Goal: Task Accomplishment & Management: Use online tool/utility

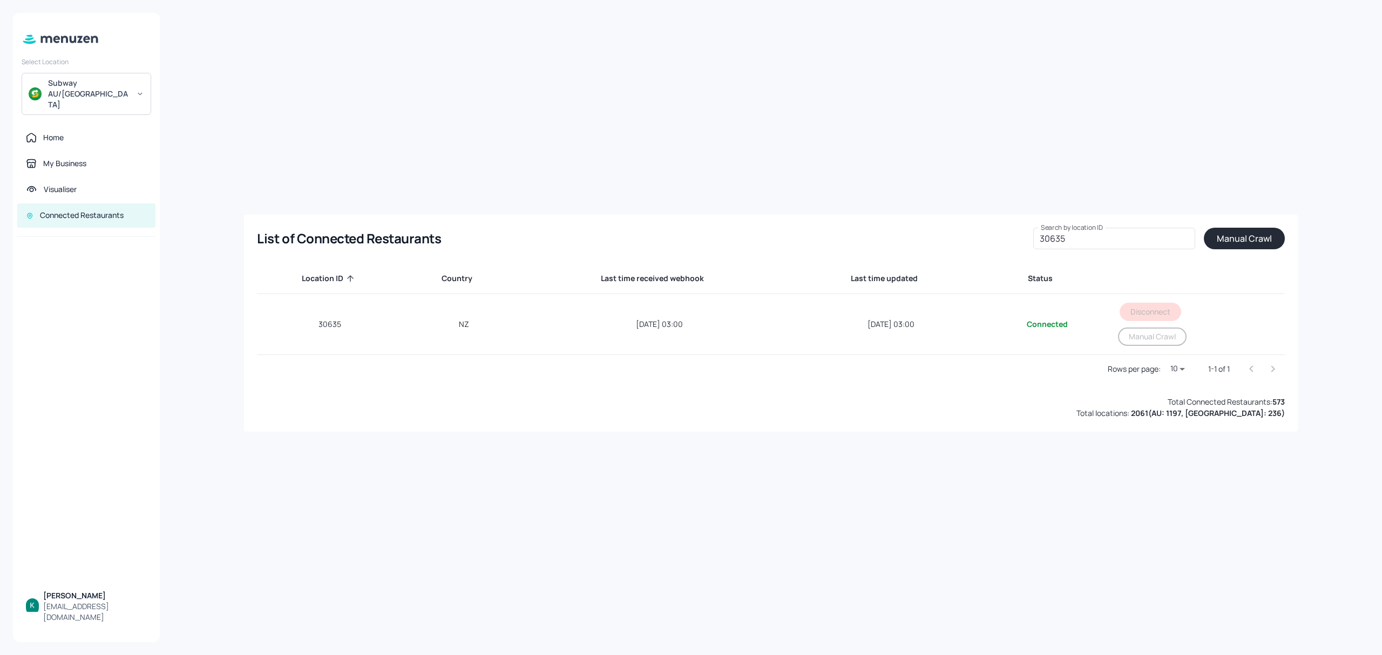
click at [69, 126] on div "Home" at bounding box center [86, 138] width 138 height 24
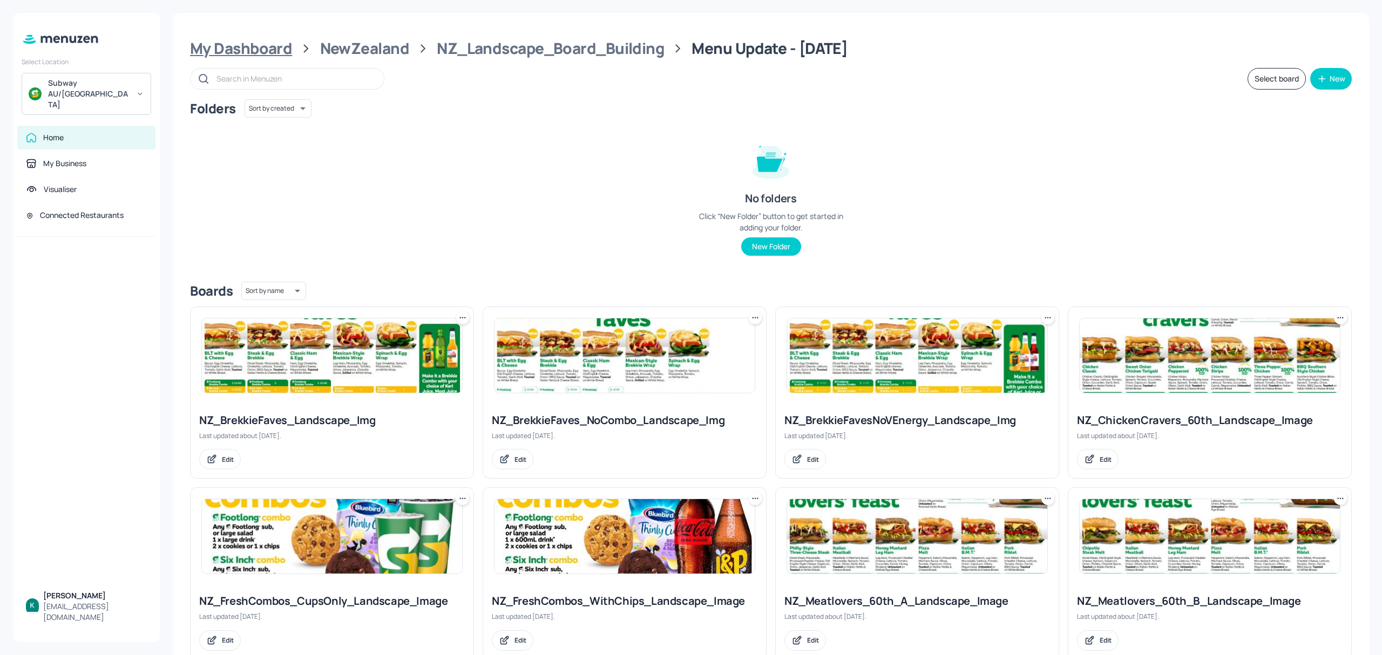
click at [262, 52] on div "My Dashboard" at bounding box center [241, 48] width 102 height 19
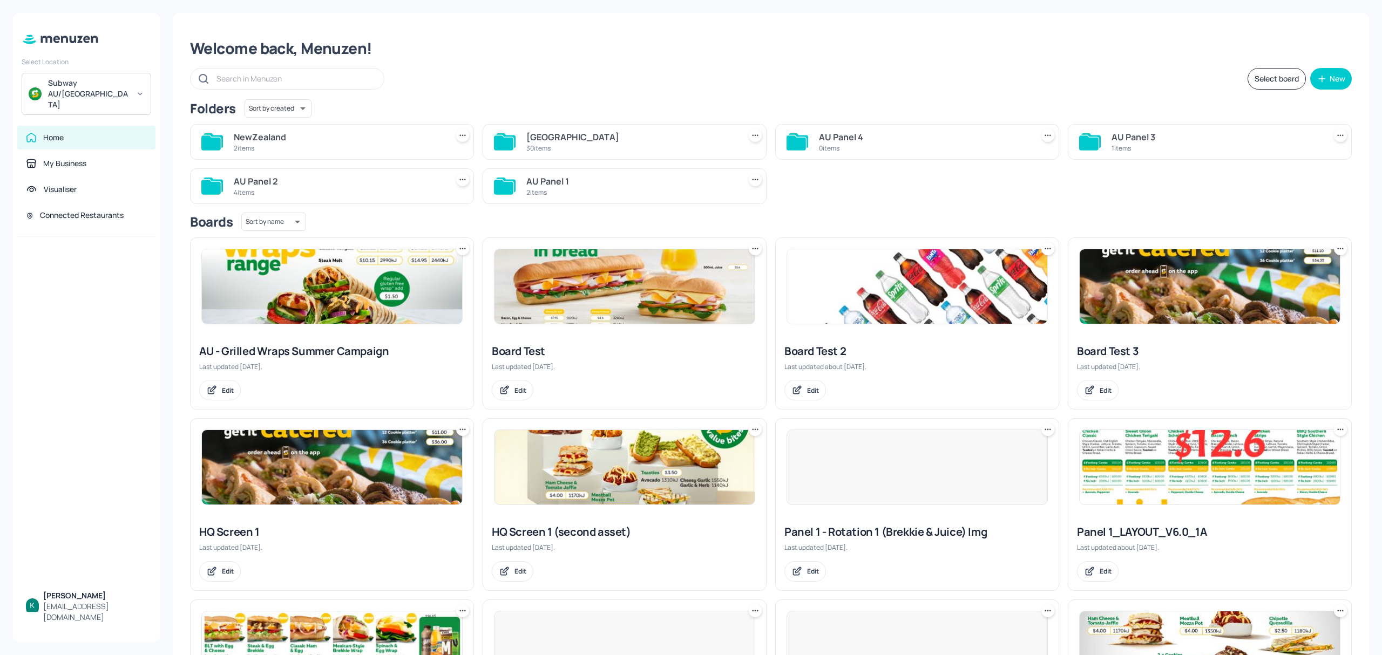
click at [561, 142] on div "[GEOGRAPHIC_DATA]" at bounding box center [630, 137] width 209 height 13
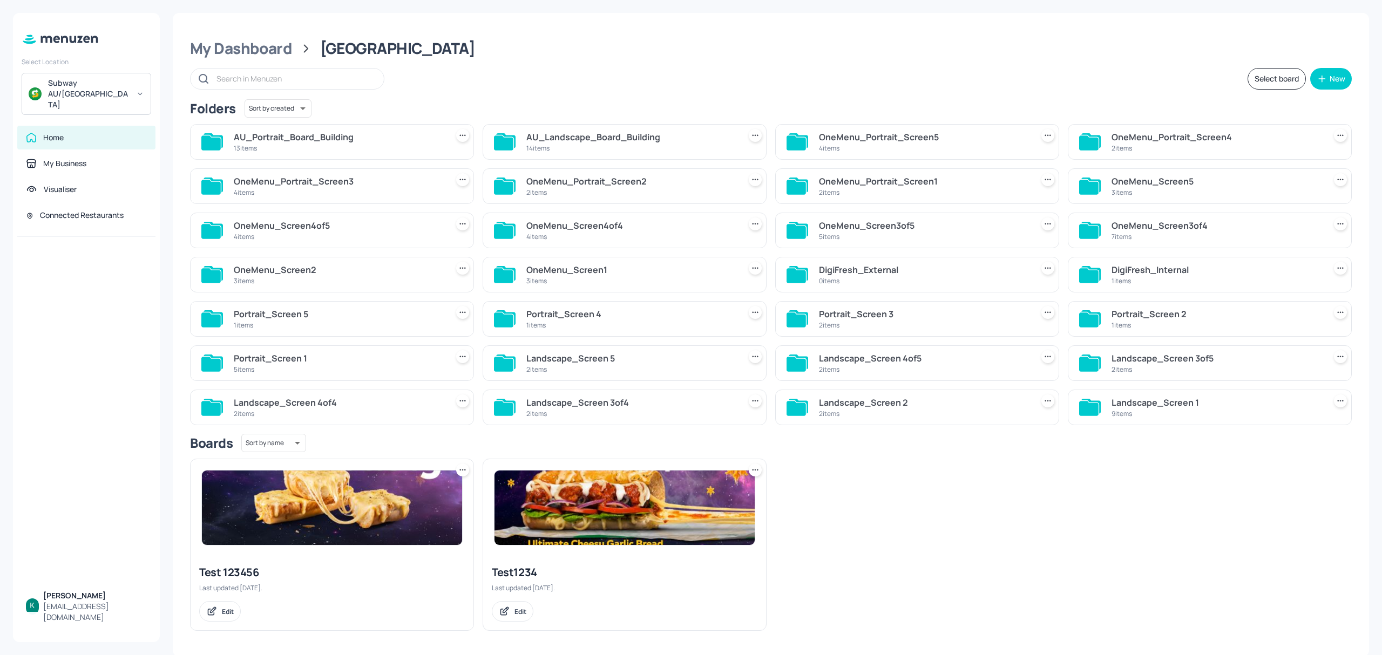
click at [640, 138] on div "AU_Landscape_Board_Building" at bounding box center [630, 137] width 209 height 13
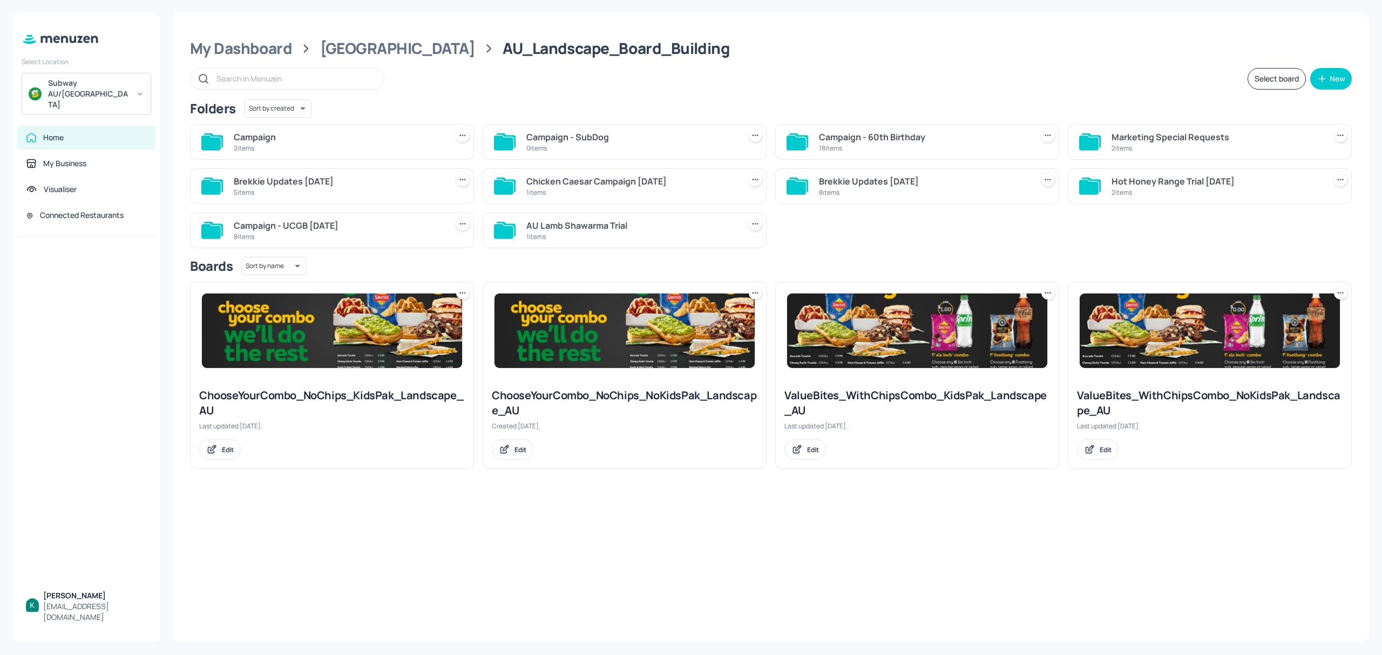
click at [867, 147] on div "18 items" at bounding box center [923, 148] width 209 height 9
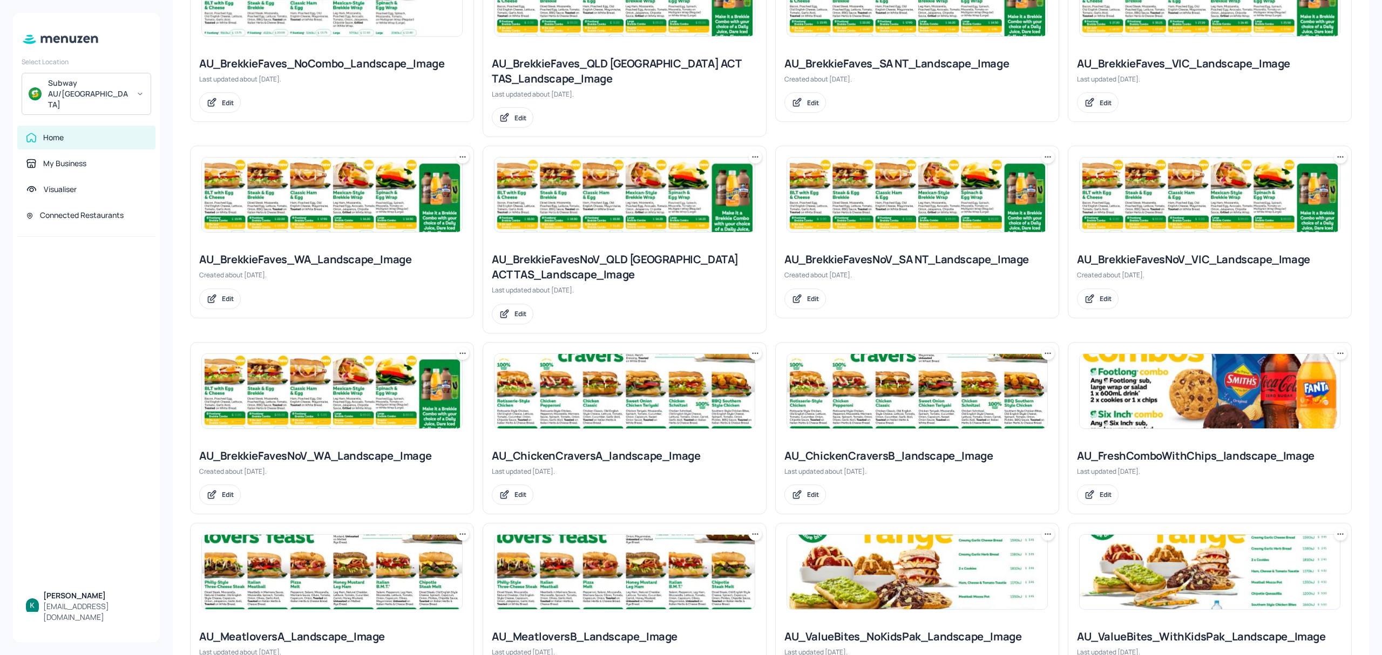
scroll to position [607, 0]
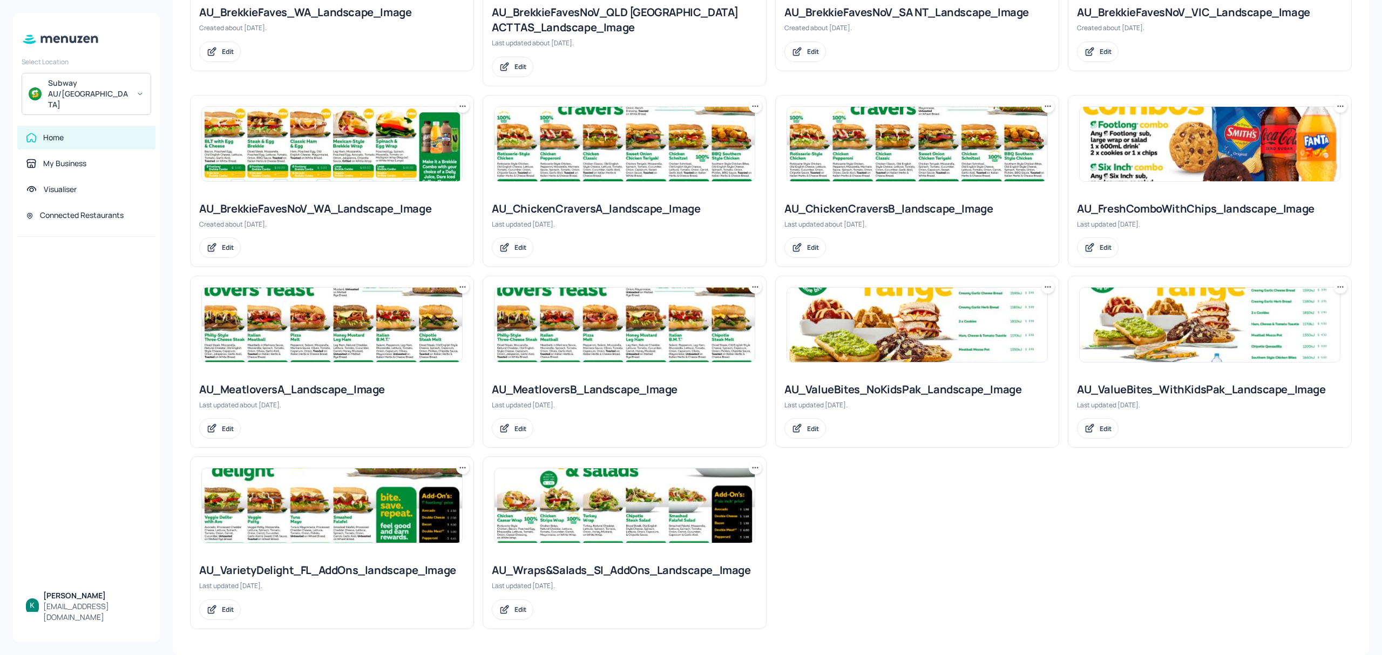
click at [567, 178] on img at bounding box center [624, 144] width 260 height 74
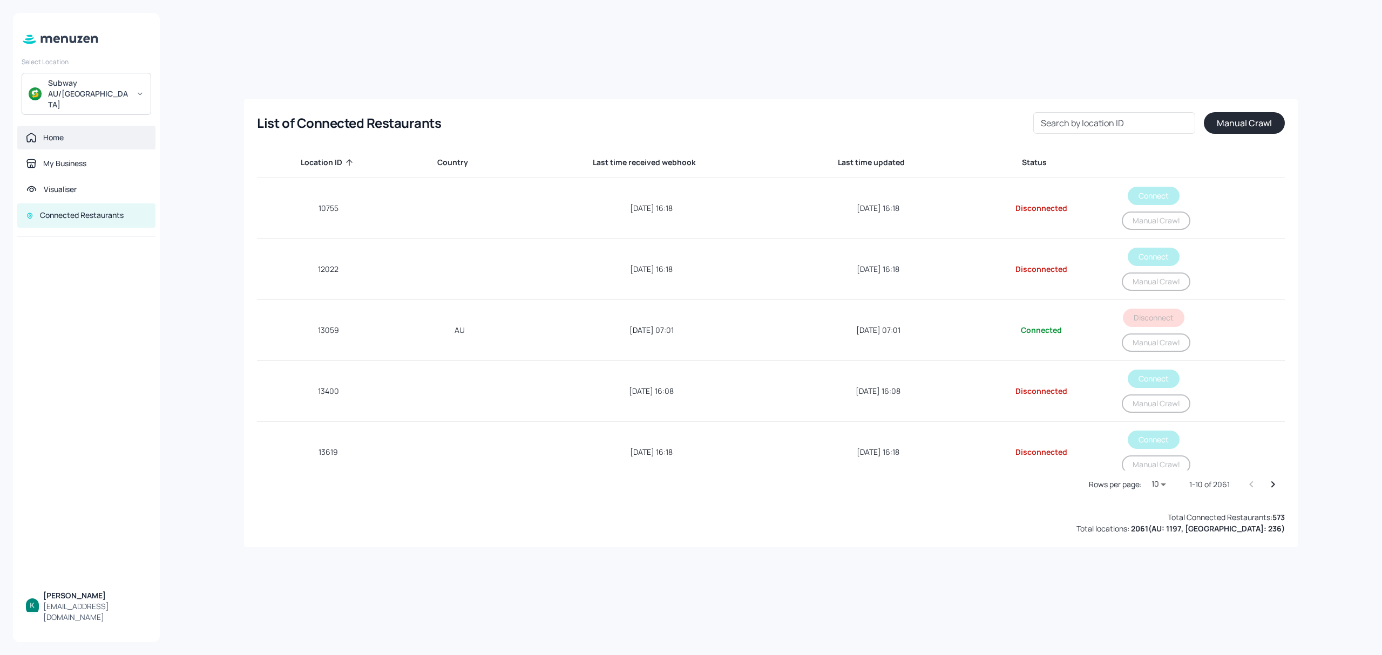
click at [60, 132] on div "Home" at bounding box center [53, 137] width 21 height 11
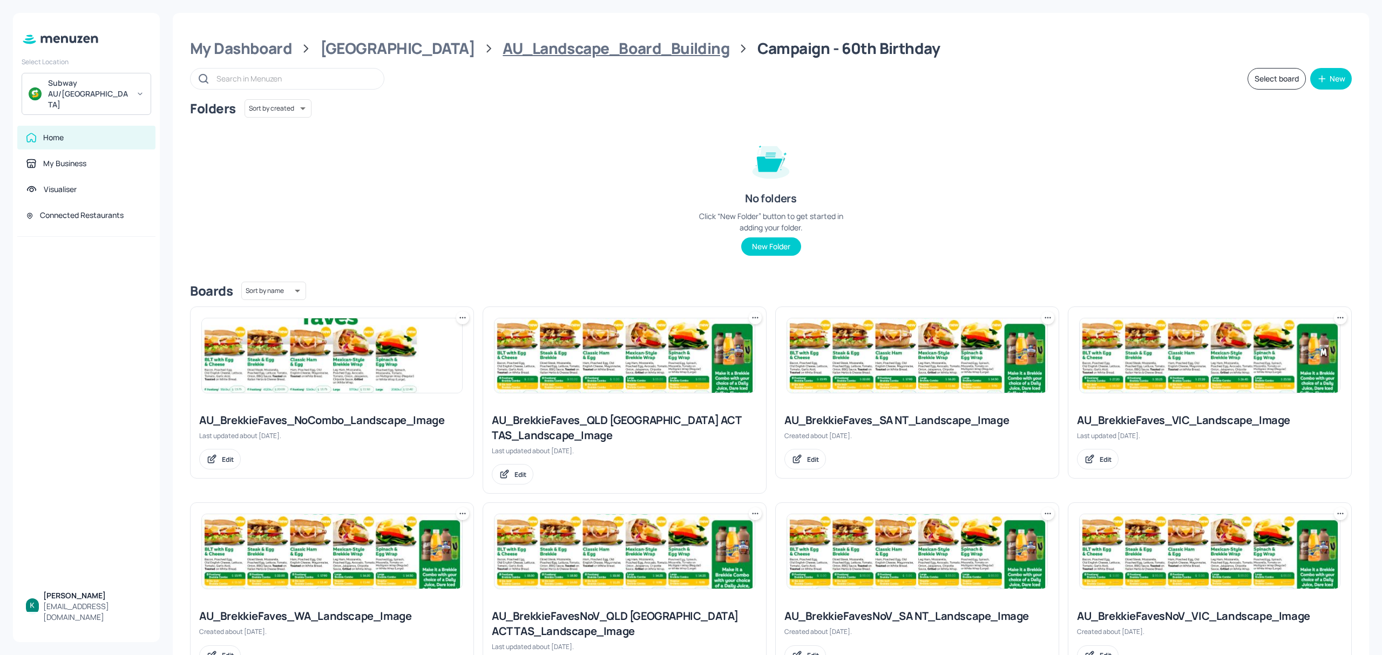
click at [502, 53] on div "AU_Landscape_Board_Building" at bounding box center [615, 48] width 227 height 19
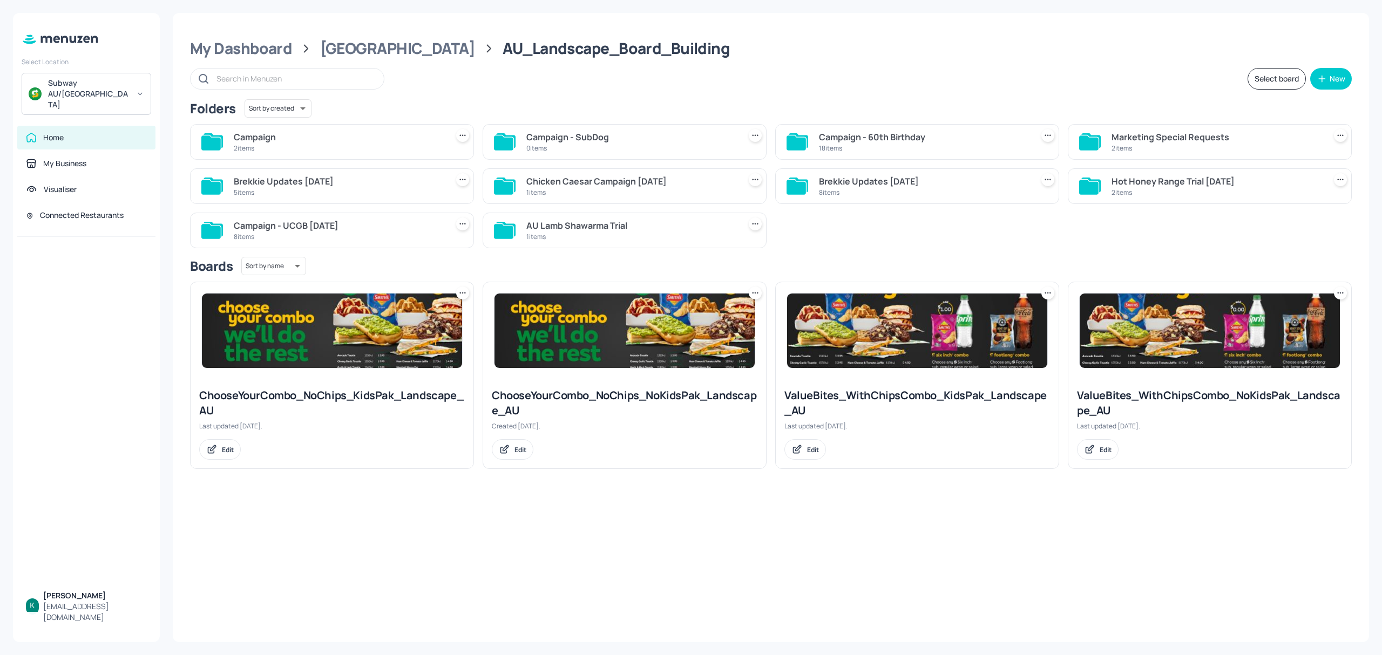
click at [365, 146] on div "2 items" at bounding box center [338, 148] width 209 height 9
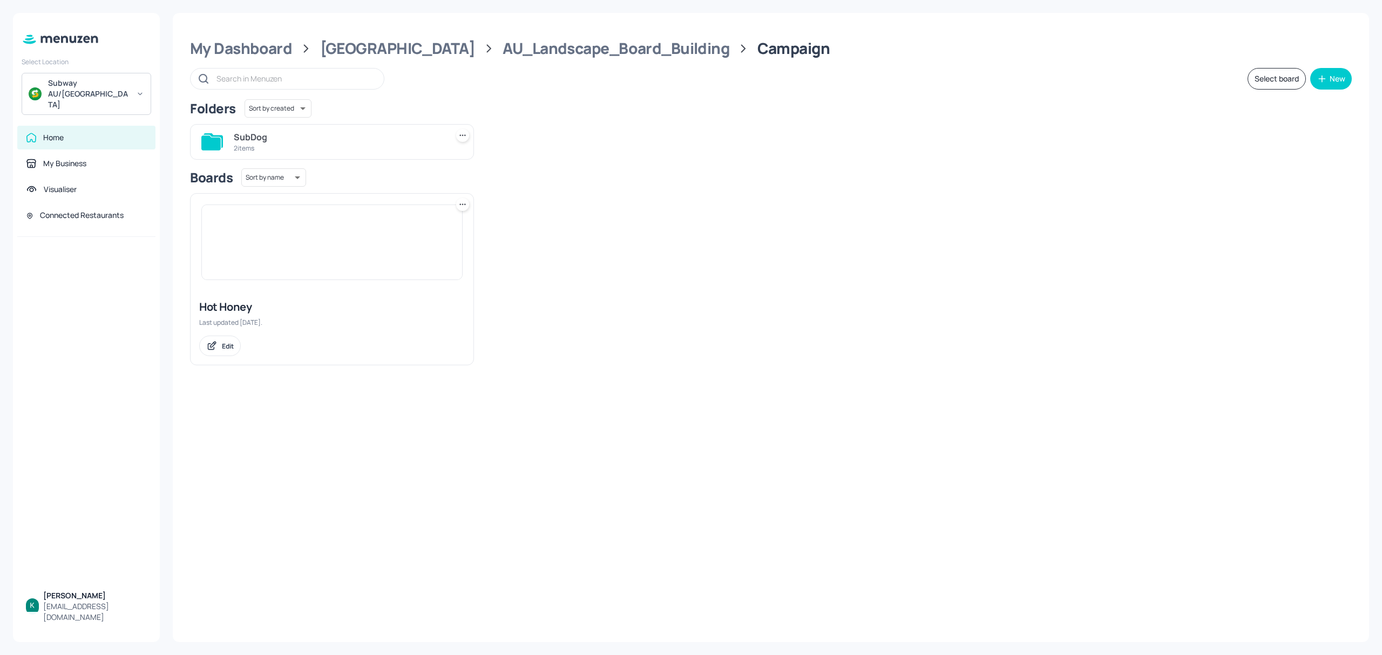
click at [318, 149] on div "2 items" at bounding box center [338, 148] width 209 height 9
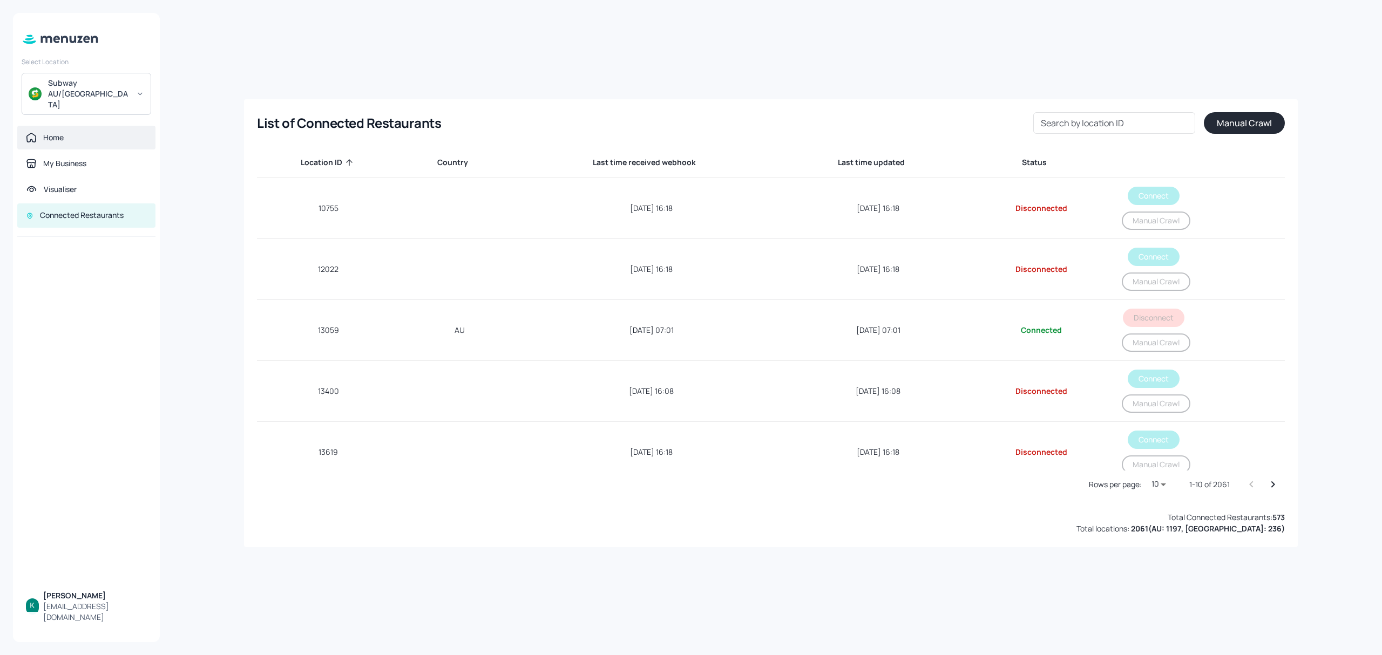
click at [55, 132] on div "Home" at bounding box center [53, 137] width 21 height 11
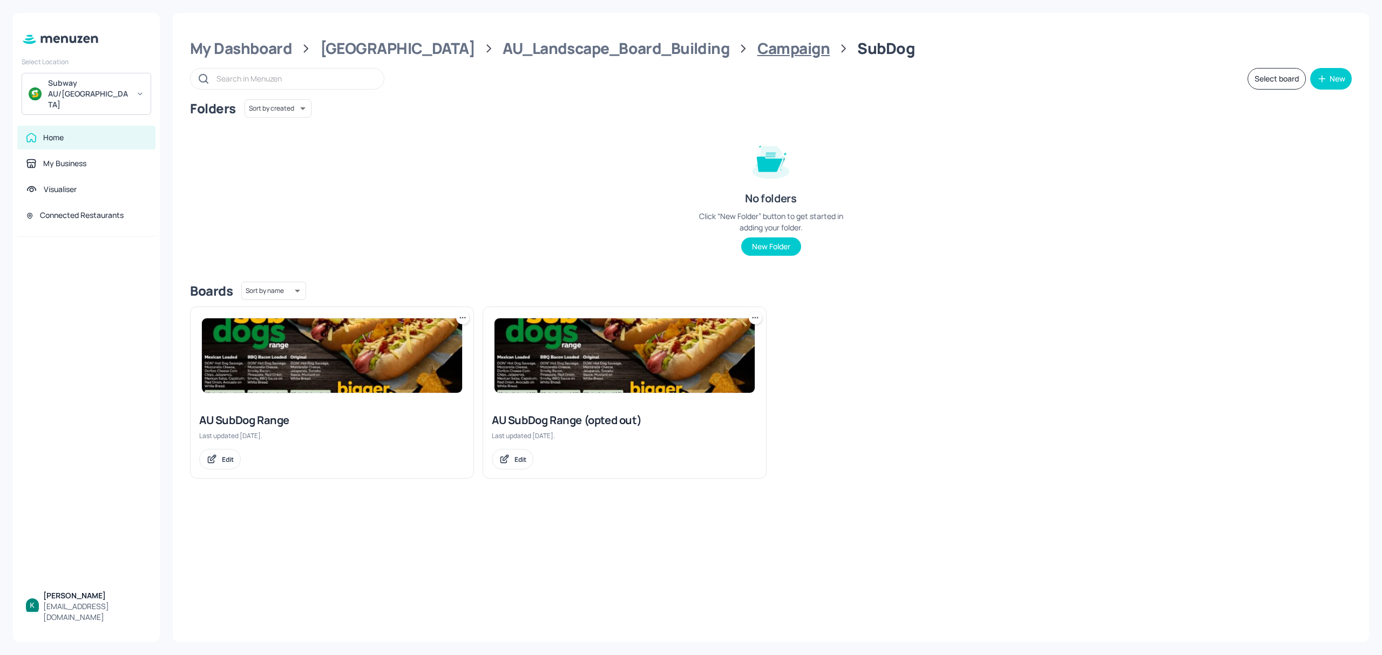
click at [757, 46] on div "Campaign" at bounding box center [793, 48] width 73 height 19
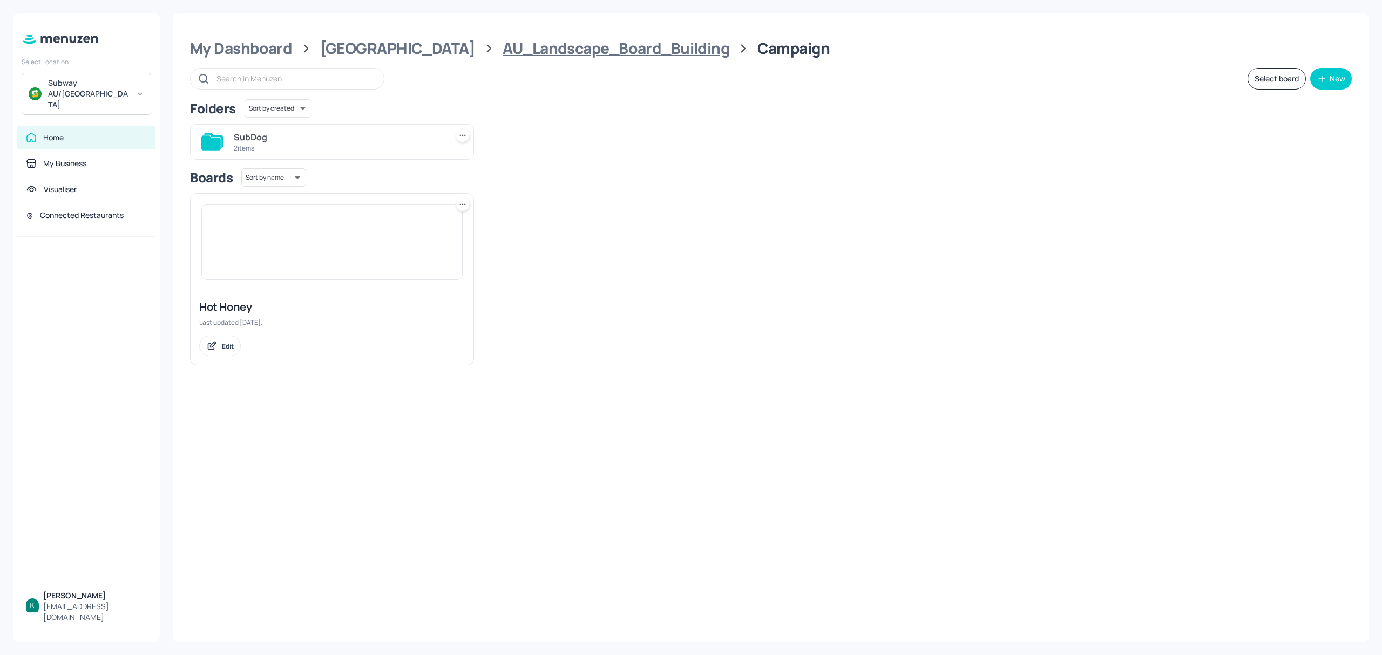
click at [614, 50] on div "AU_Landscape_Board_Building" at bounding box center [615, 48] width 227 height 19
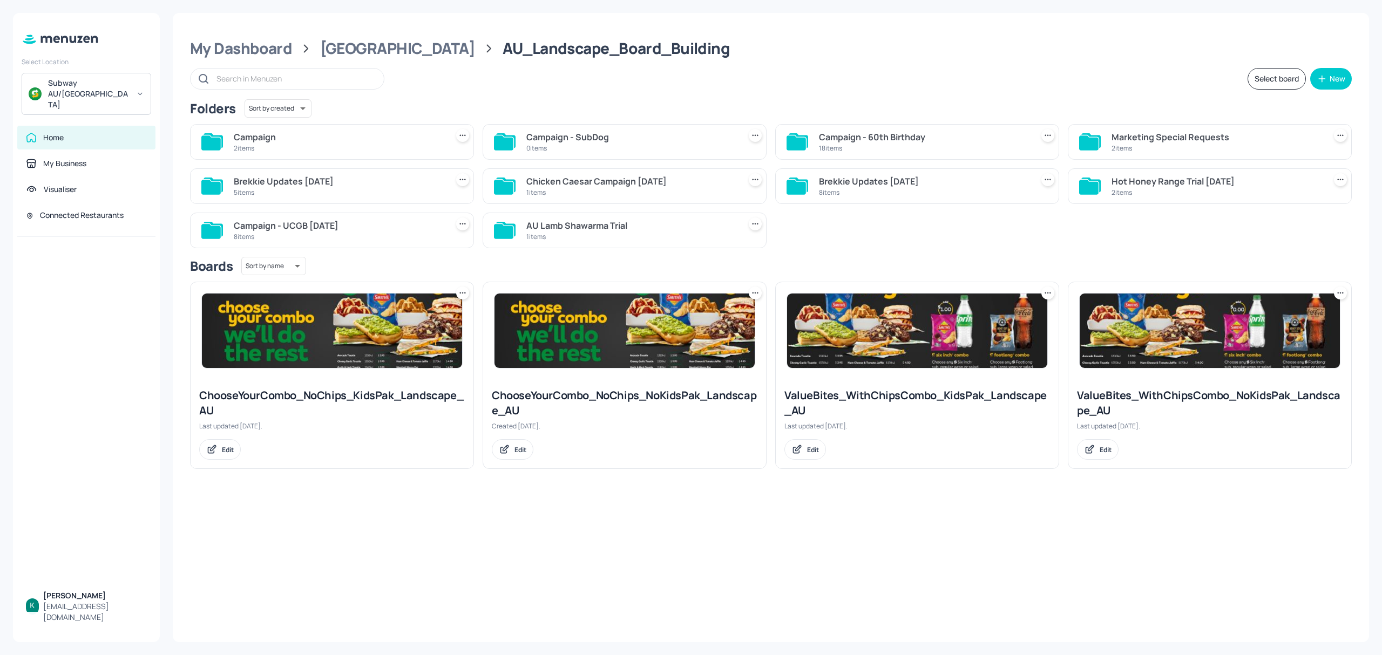
click at [361, 145] on div "2 items" at bounding box center [338, 148] width 209 height 9
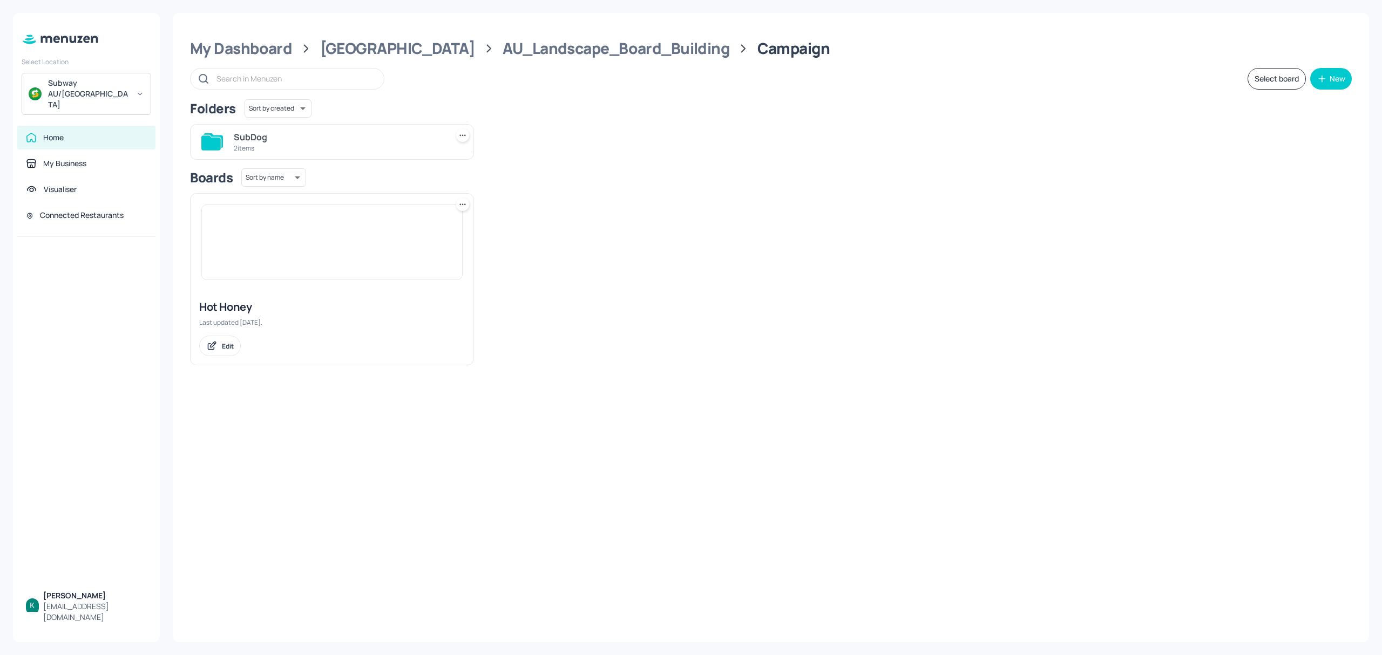
click at [407, 307] on div "Hot Honey" at bounding box center [332, 307] width 266 height 15
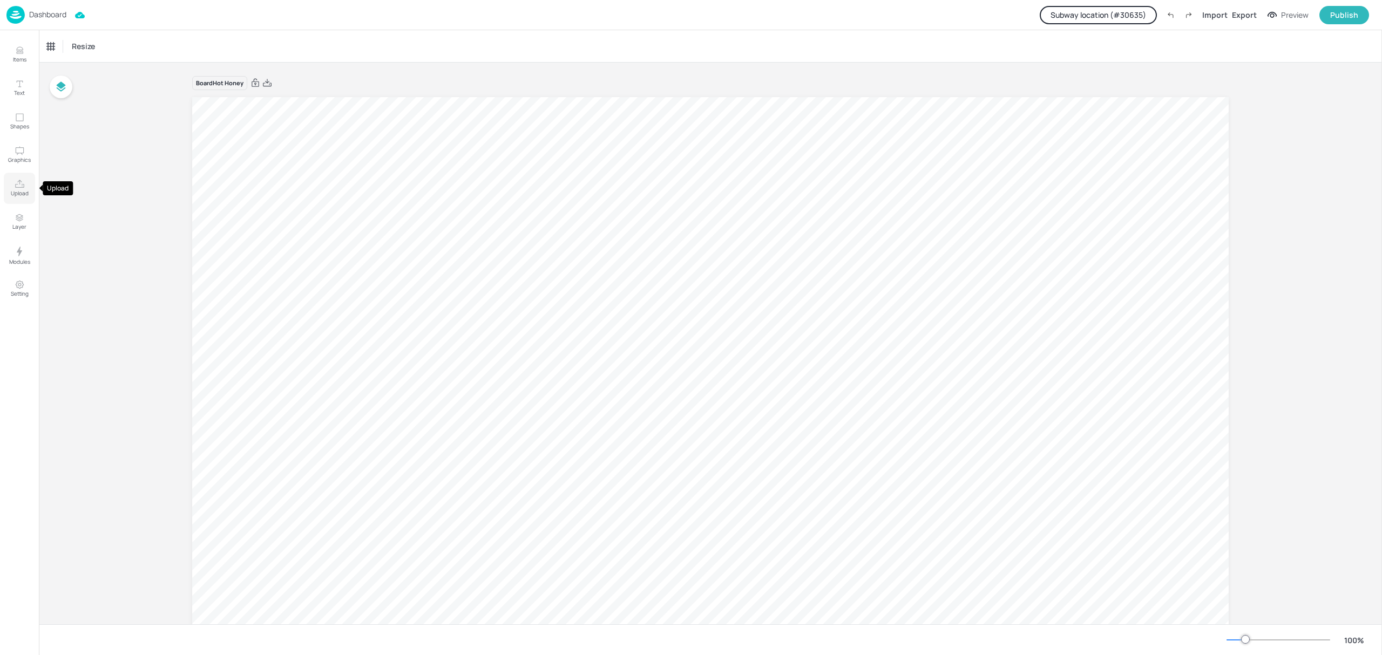
click at [22, 196] on p "Upload" at bounding box center [20, 193] width 18 height 8
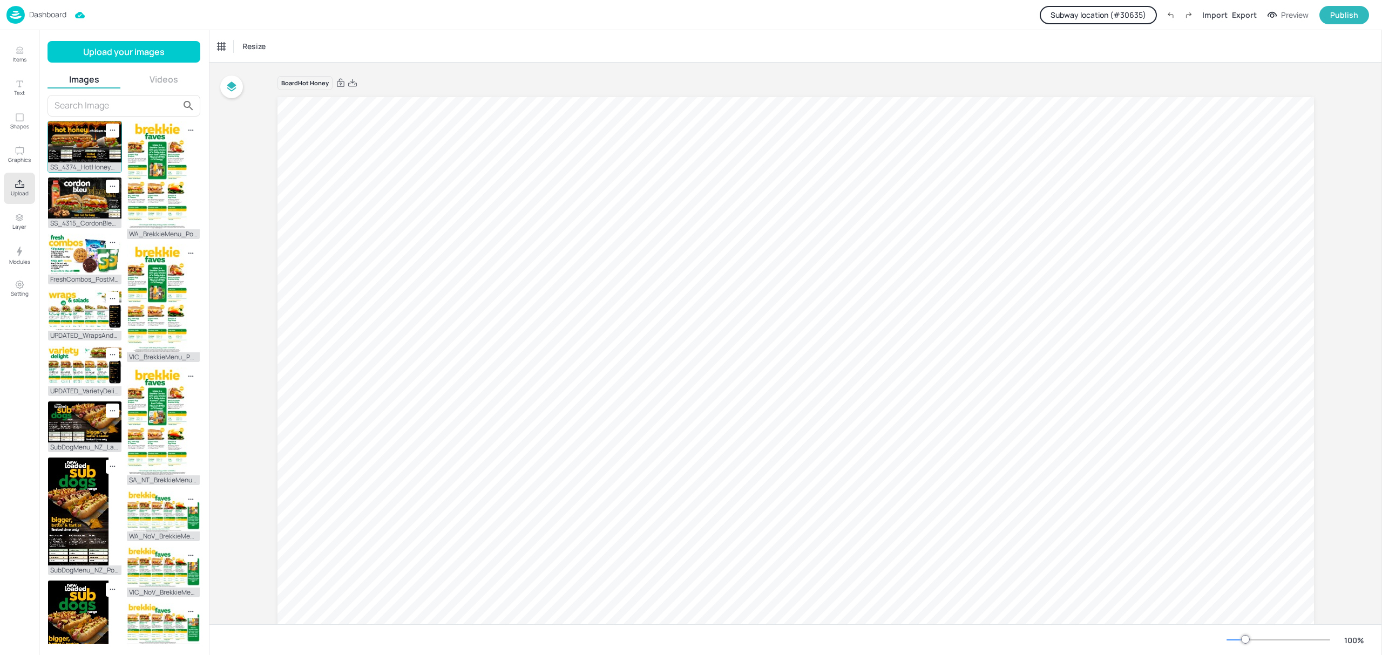
click at [89, 150] on img at bounding box center [84, 141] width 73 height 41
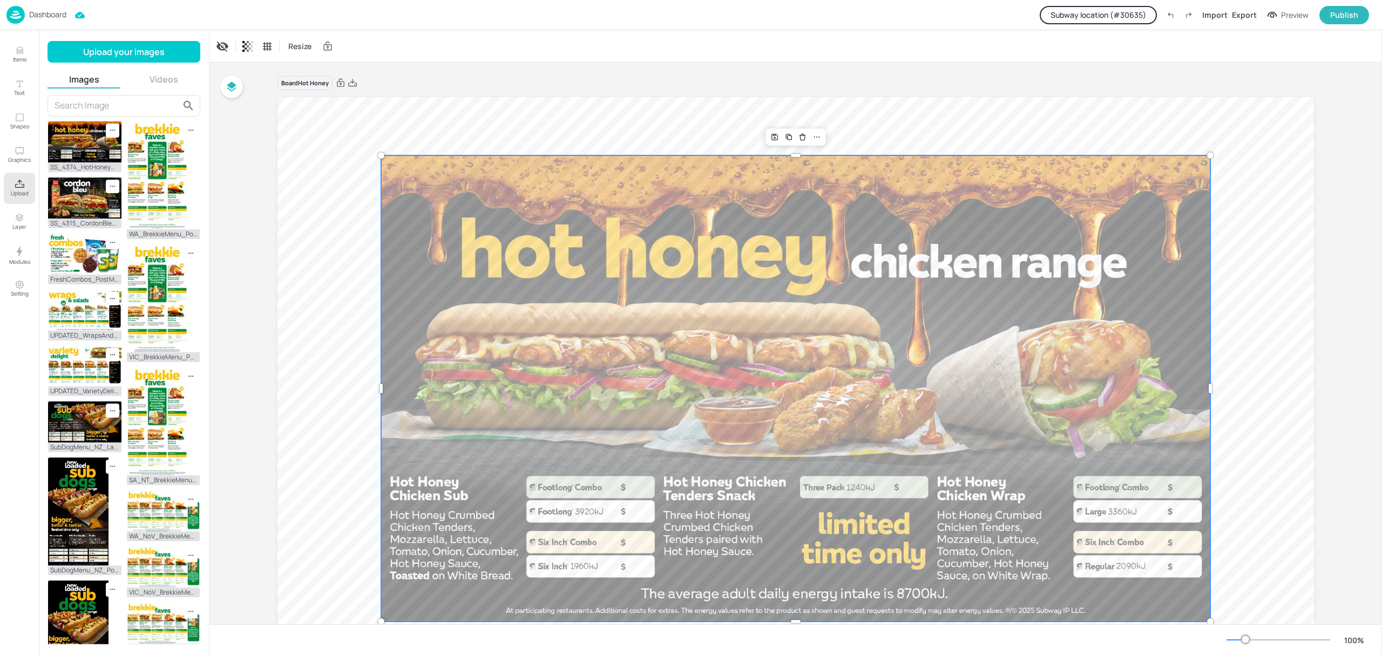
drag, startPoint x: 671, startPoint y: 346, endPoint x: 665, endPoint y: 345, distance: 6.5
click at [669, 346] on div at bounding box center [795, 388] width 829 height 466
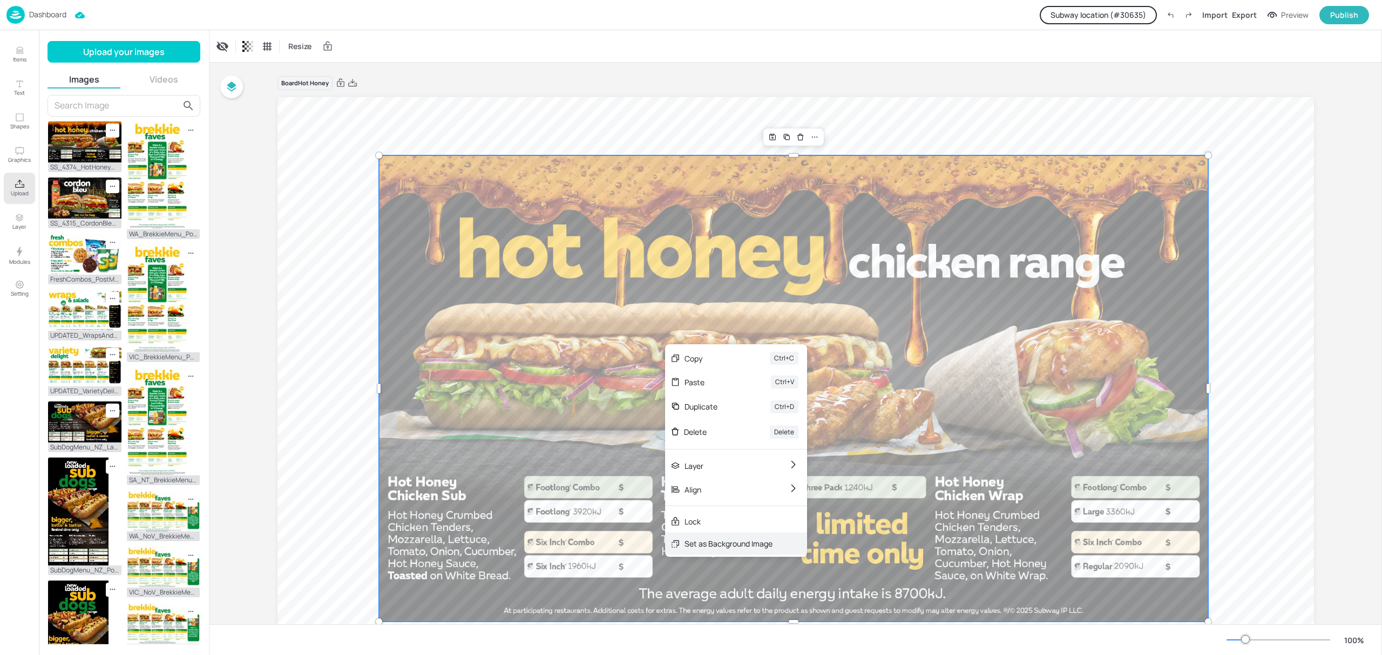
click at [730, 543] on div "Set as Background Image" at bounding box center [728, 543] width 88 height 11
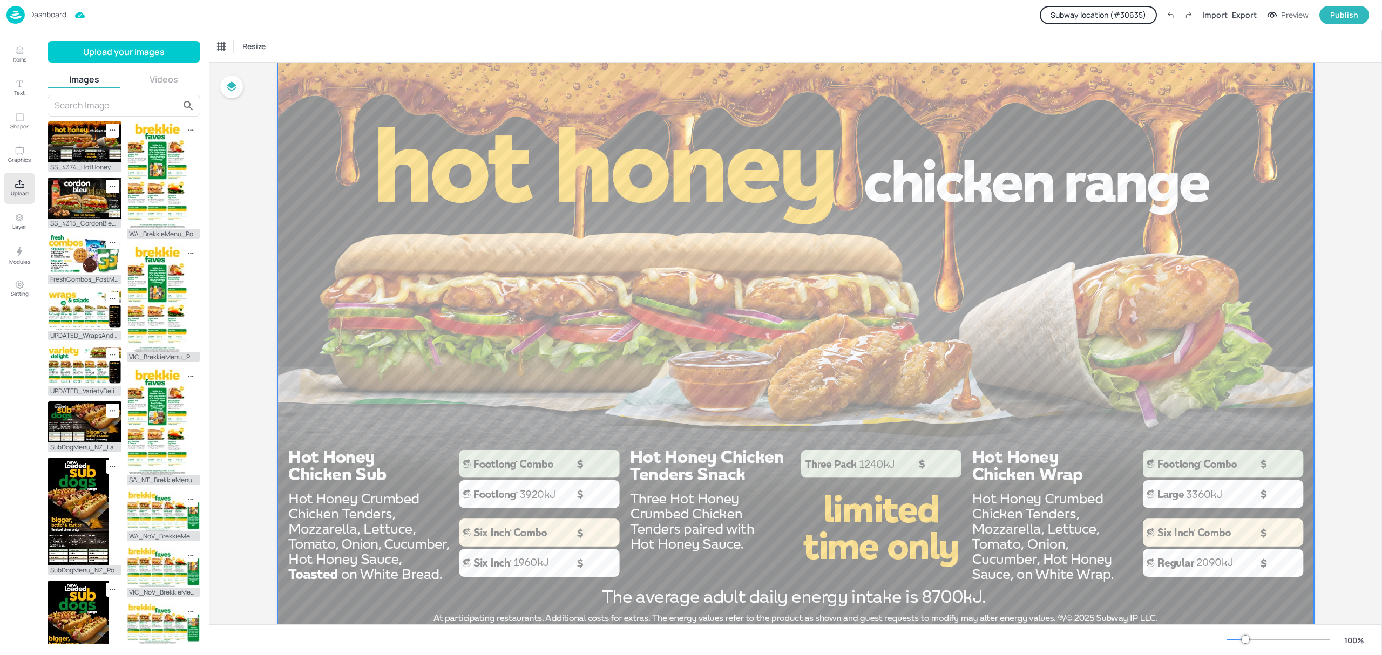
scroll to position [83, 0]
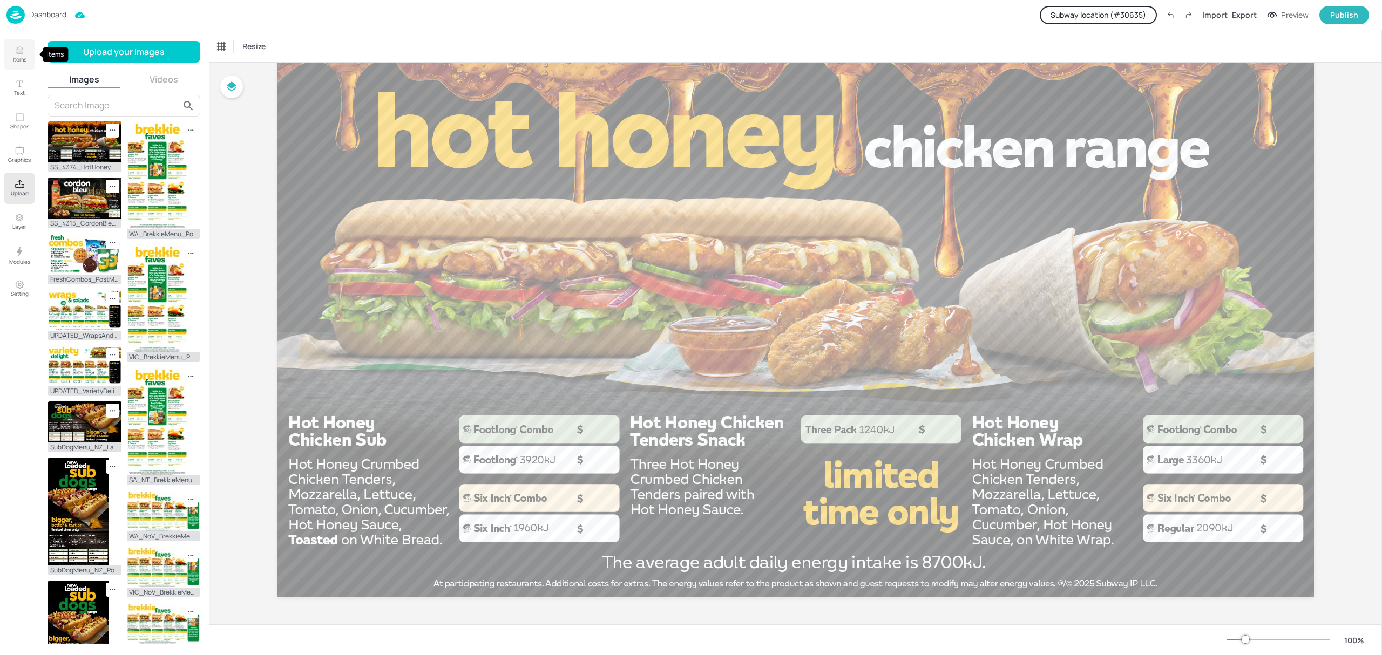
click at [17, 58] on p "Items" at bounding box center [19, 60] width 13 height 8
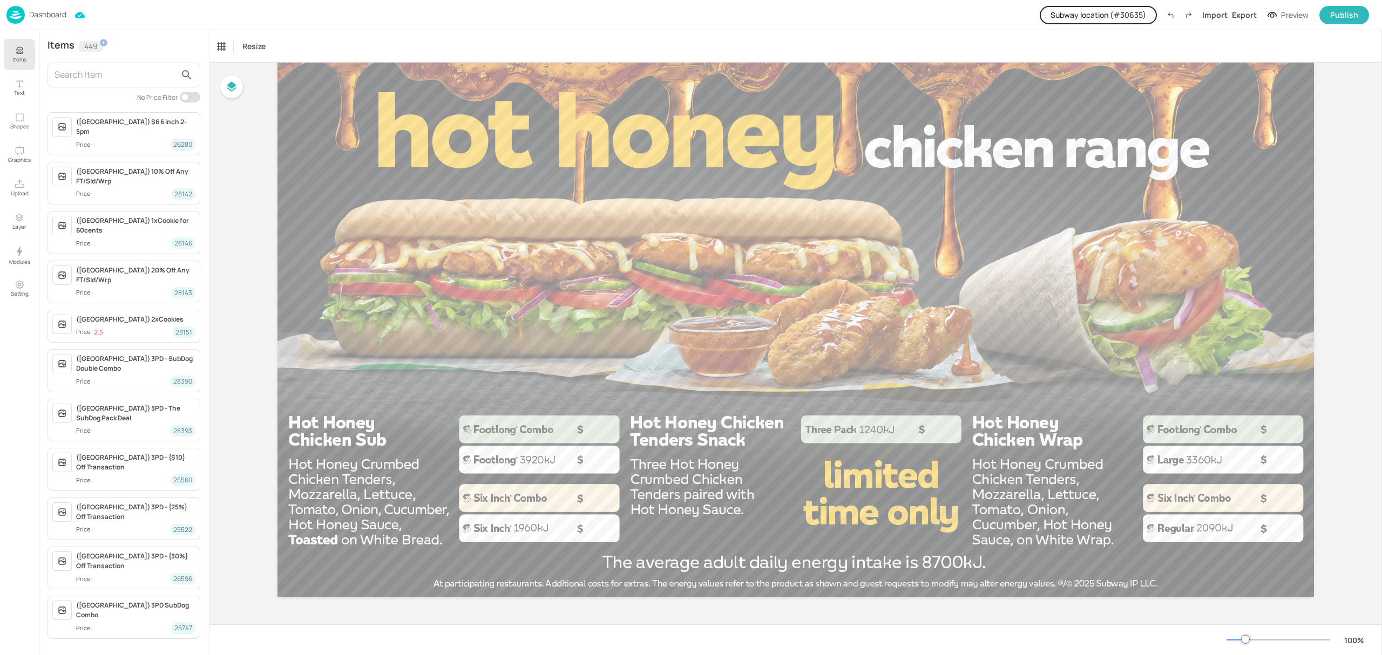
click at [100, 65] on div at bounding box center [123, 75] width 153 height 25
click at [101, 74] on input "text" at bounding box center [115, 74] width 121 height 17
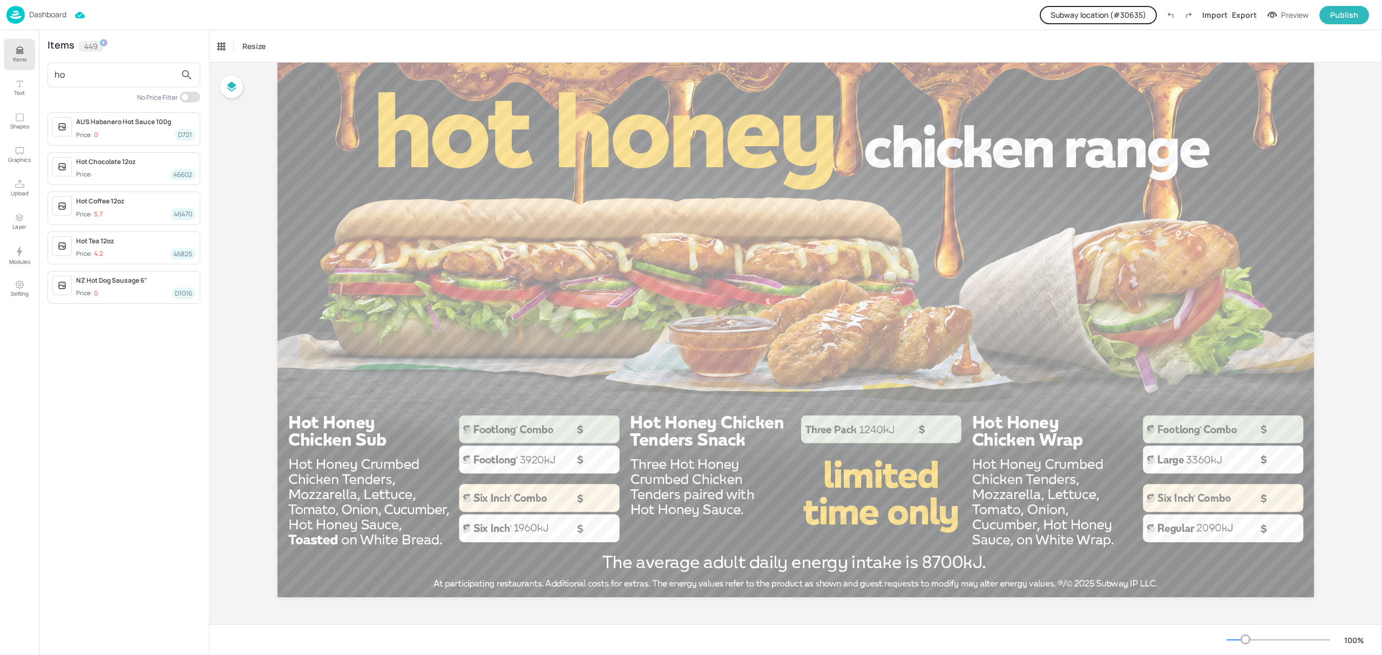
type input "h"
type input "chicken sub"
